Goal: Task Accomplishment & Management: Manage account settings

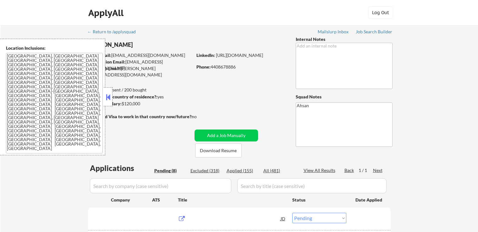
select select ""pending""
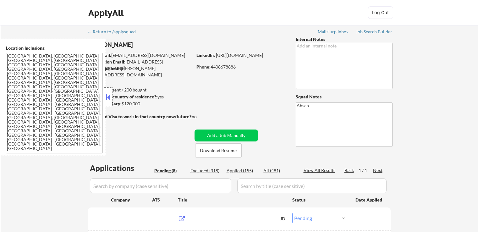
select select ""pending""
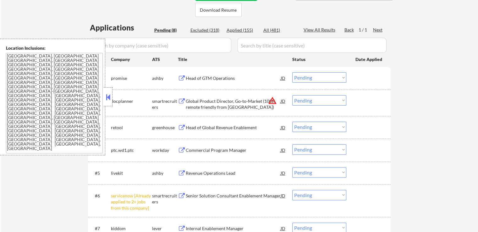
scroll to position [157, 0]
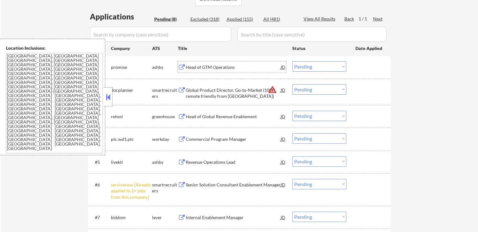
click at [190, 68] on div "Head of GTM Operations" at bounding box center [233, 67] width 95 height 6
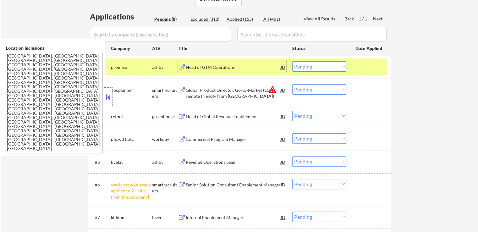
click at [311, 64] on select "Choose an option... Pending Applied Excluded (Questions) Excluded (Expired) Exc…" at bounding box center [319, 66] width 54 height 10
click at [292, 61] on select "Choose an option... Pending Applied Excluded (Questions) Excluded (Expired) Exc…" at bounding box center [319, 66] width 54 height 10
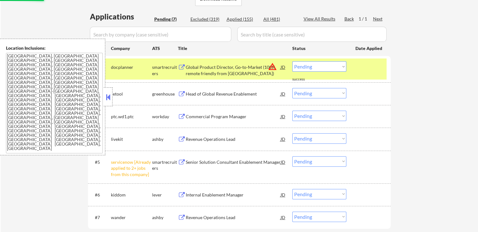
click at [304, 68] on select "Choose an option... Pending Applied Excluded (Questions) Excluded (Expired) Exc…" at bounding box center [319, 66] width 54 height 10
click at [292, 61] on select "Choose an option... Pending Applied Excluded (Questions) Excluded (Expired) Exc…" at bounding box center [319, 66] width 54 height 10
select select ""pending""
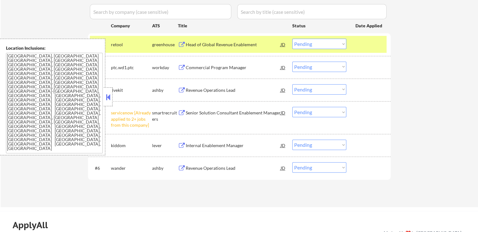
scroll to position [220, 0]
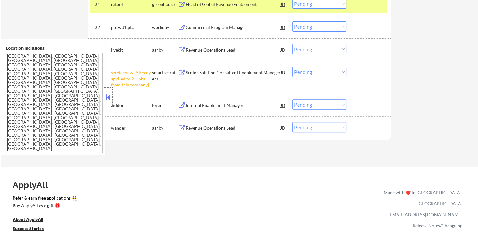
click at [315, 73] on select "Choose an option... Pending Applied Excluded (Questions) Excluded (Expired) Exc…" at bounding box center [319, 72] width 54 height 10
click at [292, 67] on select "Choose an option... Pending Applied Excluded (Questions) Excluded (Expired) Exc…" at bounding box center [319, 72] width 54 height 10
select select ""pending""
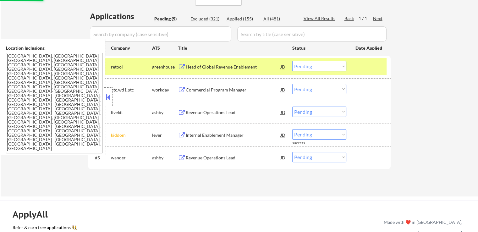
scroll to position [157, 0]
click at [192, 67] on div "Head of Global Revenue Enablement" at bounding box center [233, 67] width 95 height 6
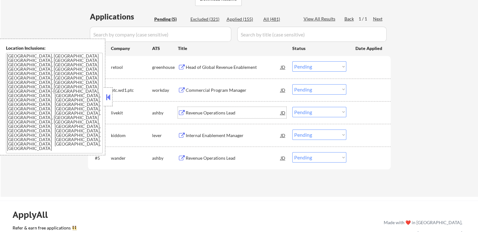
click at [201, 111] on div "Revenue Operations Lead" at bounding box center [233, 113] width 95 height 6
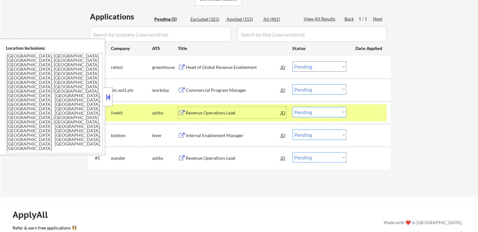
drag, startPoint x: 305, startPoint y: 65, endPoint x: 308, endPoint y: 71, distance: 6.2
click at [305, 66] on select "Choose an option... Pending Applied Excluded (Questions) Excluded (Expired) Exc…" at bounding box center [319, 66] width 54 height 10
click at [292, 61] on select "Choose an option... Pending Applied Excluded (Questions) Excluded (Expired) Exc…" at bounding box center [319, 66] width 54 height 10
select select ""pending""
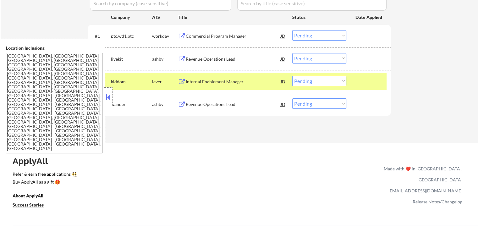
scroll to position [188, 0]
click at [315, 54] on select "Choose an option... Pending Applied Excluded (Questions) Excluded (Expired) Exc…" at bounding box center [319, 58] width 54 height 10
click at [292, 53] on select "Choose an option... Pending Applied Excluded (Questions) Excluded (Expired) Exc…" at bounding box center [319, 58] width 54 height 10
click at [227, 80] on div "Internal Enablement Manager" at bounding box center [233, 81] width 95 height 6
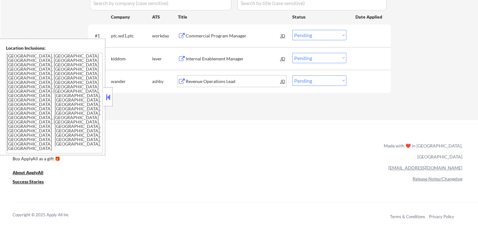
click at [305, 59] on select "Choose an option... Pending Applied Excluded (Questions) Excluded (Expired) Exc…" at bounding box center [319, 58] width 54 height 10
click at [292, 53] on select "Choose an option... Pending Applied Excluded (Questions) Excluded (Expired) Exc…" at bounding box center [319, 58] width 54 height 10
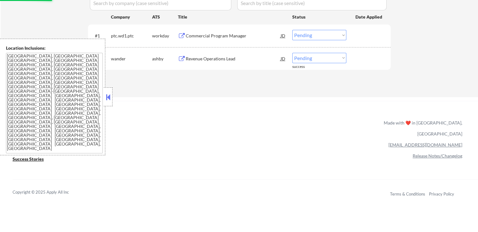
click at [195, 79] on div "Applications Pending (2) Excluded (322) Applied (157) All (481) View All Result…" at bounding box center [239, 32] width 302 height 105
click at [202, 61] on div "Revenue Operations Lead" at bounding box center [233, 59] width 95 height 6
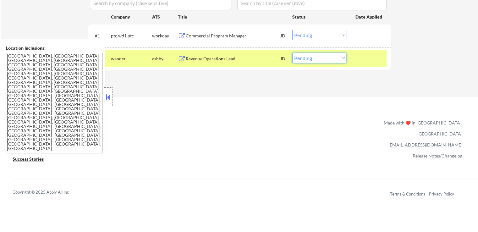
click at [319, 57] on select "Choose an option... Pending Applied Excluded (Questions) Excluded (Expired) Exc…" at bounding box center [319, 58] width 54 height 10
select select ""excluded""
click at [292, 53] on select "Choose an option... Pending Applied Excluded (Questions) Excluded (Expired) Exc…" at bounding box center [319, 58] width 54 height 10
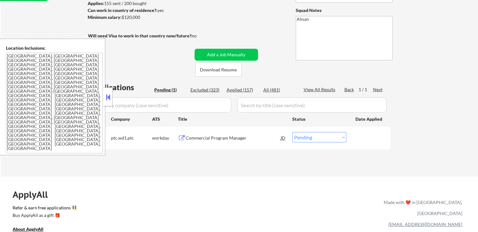
scroll to position [63, 0]
